Goal: Task Accomplishment & Management: Manage account settings

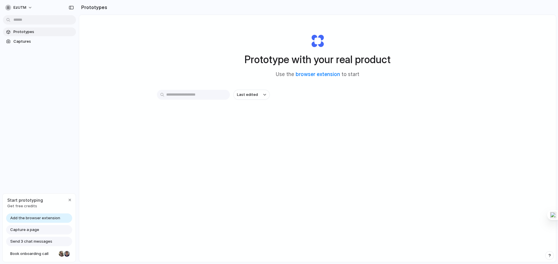
click at [57, 221] on div "Add the browser extension" at bounding box center [39, 217] width 66 height 9
click at [68, 199] on div "button" at bounding box center [69, 200] width 5 height 5
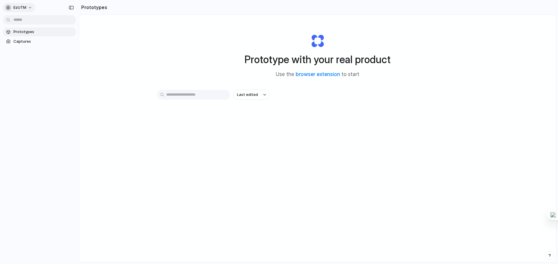
click at [31, 7] on button "ezUTM" at bounding box center [19, 7] width 32 height 9
click at [32, 19] on li "Settings" at bounding box center [28, 20] width 49 height 9
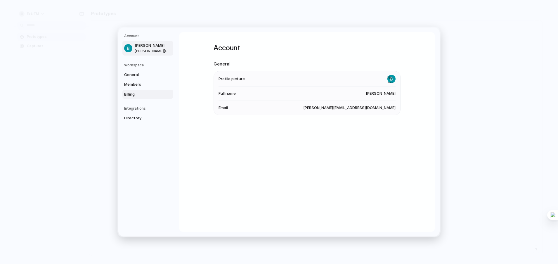
click at [140, 90] on link "Billing" at bounding box center [147, 94] width 51 height 9
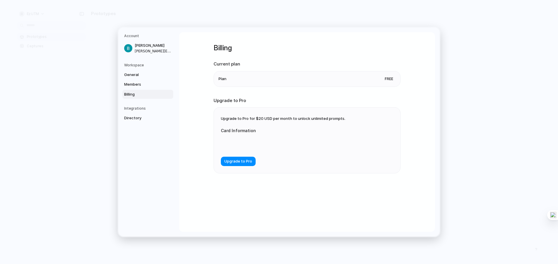
drag, startPoint x: 217, startPoint y: 79, endPoint x: 283, endPoint y: 80, distance: 65.8
click at [283, 80] on li "Plan Free" at bounding box center [307, 78] width 177 height 15
drag, startPoint x: 320, startPoint y: 102, endPoint x: 311, endPoint y: 103, distance: 9.1
click at [319, 103] on h2 "Upgrade to Pro" at bounding box center [307, 100] width 187 height 7
drag, startPoint x: 214, startPoint y: 102, endPoint x: 253, endPoint y: 98, distance: 39.7
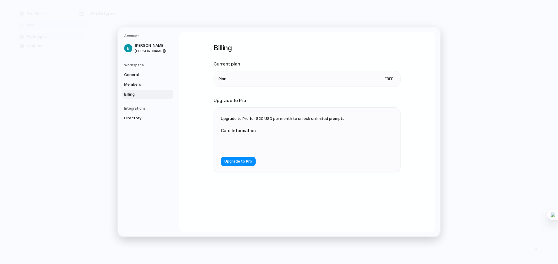
click at [253, 98] on h2 "Upgrade to Pro" at bounding box center [307, 100] width 187 height 7
drag, startPoint x: 244, startPoint y: 68, endPoint x: 254, endPoint y: 73, distance: 10.7
click at [250, 68] on div "Billing Current plan Plan Free Upgrade to Pro Upgrade to Pro for $20 USD per mo…" at bounding box center [307, 132] width 256 height 200
drag, startPoint x: 386, startPoint y: 80, endPoint x: 393, endPoint y: 80, distance: 7.0
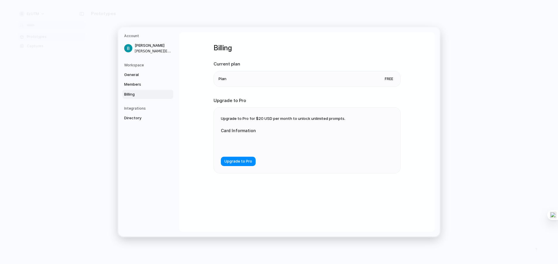
click at [393, 80] on span "Free" at bounding box center [388, 79] width 13 height 6
click at [366, 92] on div "Billing Current plan Plan Free Upgrade to Pro Upgrade to Pro for $20 USD per mo…" at bounding box center [307, 115] width 187 height 167
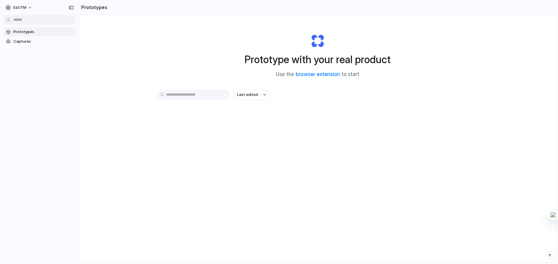
drag, startPoint x: 233, startPoint y: 56, endPoint x: 366, endPoint y: 90, distance: 137.6
click at [396, 62] on div "Prototype with your real product Use the browser extension to start" at bounding box center [318, 53] width 234 height 63
click at [27, 6] on button "ezUTM" at bounding box center [19, 7] width 32 height 9
click at [31, 21] on li "Settings" at bounding box center [28, 20] width 49 height 9
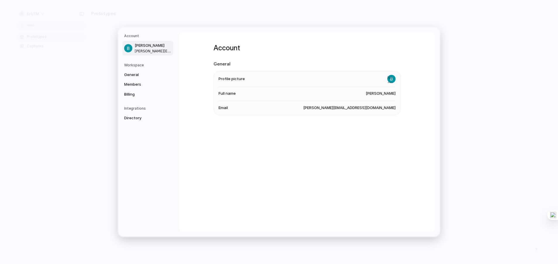
click at [156, 51] on span "[PERSON_NAME][EMAIL_ADDRESS][DOMAIN_NAME]" at bounding box center [153, 51] width 37 height 5
